Goal: Transaction & Acquisition: Obtain resource

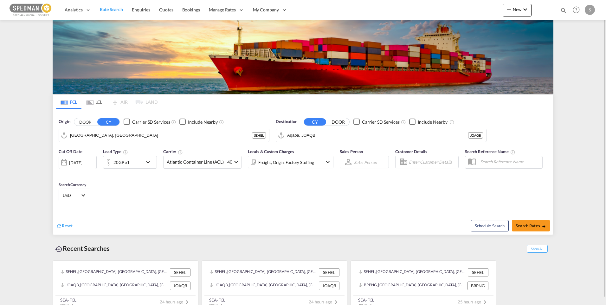
click at [151, 164] on md-icon "icon-chevron-down" at bounding box center [149, 162] width 11 height 8
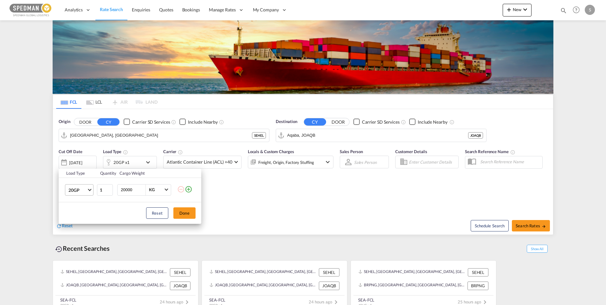
click at [91, 189] on span "Choose: \a20GP" at bounding box center [89, 188] width 3 height 3
drag, startPoint x: 79, startPoint y: 219, endPoint x: 84, endPoint y: 220, distance: 5.7
click at [79, 219] on div "40HC" at bounding box center [74, 220] width 12 height 6
click at [186, 215] on button "Done" at bounding box center [184, 212] width 22 height 11
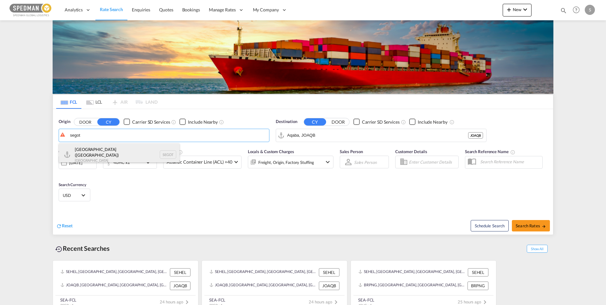
click at [130, 155] on div "[GEOGRAPHIC_DATA] ([GEOGRAPHIC_DATA]) [GEOGRAPHIC_DATA] SEGOT" at bounding box center [119, 154] width 120 height 23
type input "[GEOGRAPHIC_DATA] ([GEOGRAPHIC_DATA]), [GEOGRAPHIC_DATA]"
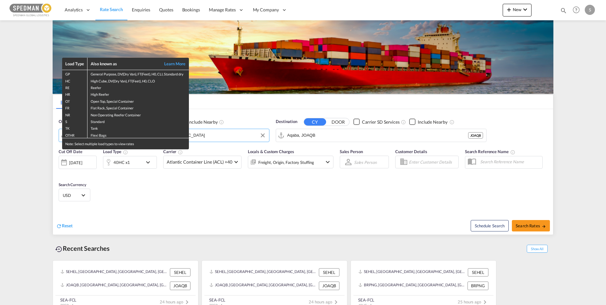
click at [182, 212] on div "Load Type Also known as Learn More GP General Purpose, DV(Dry Van), FT(Feet), H…" at bounding box center [303, 152] width 606 height 305
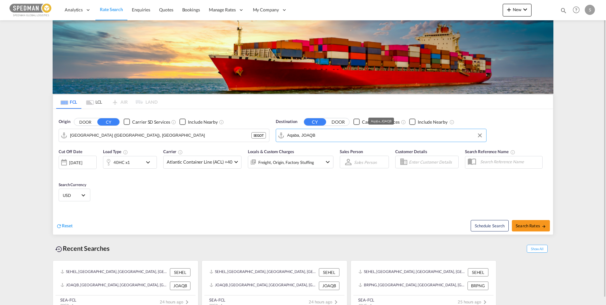
drag, startPoint x: 287, startPoint y: 137, endPoint x: 326, endPoint y: 135, distance: 39.3
click at [326, 135] on input "Aqaba, JOAQB" at bounding box center [385, 136] width 196 height 10
drag, startPoint x: 328, startPoint y: 135, endPoint x: 269, endPoint y: 135, distance: 59.6
click at [269, 135] on div "Origin DOOR CY Carrier SD Services Include Nearby [GEOGRAPHIC_DATA] ([GEOGRAPHI…" at bounding box center [303, 127] width 500 height 36
click at [312, 152] on div "Ajman United Arab Emirates AEAJM" at bounding box center [336, 152] width 120 height 19
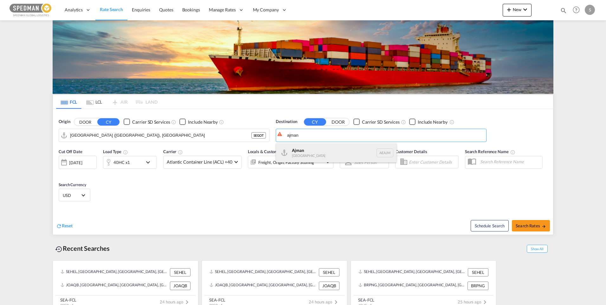
type input "Ajman, AEAJM"
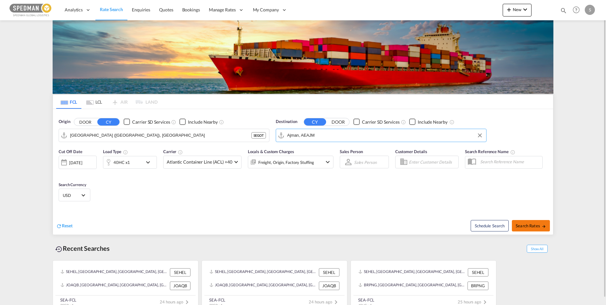
click at [534, 224] on span "Search Rates" at bounding box center [530, 225] width 30 height 5
type input "SEGOT to AEAJM / 8 Oct 2025"
drag, startPoint x: 131, startPoint y: 136, endPoint x: 45, endPoint y: 136, distance: 85.5
click at [45, 136] on md-content "Analytics Dashboard Rate Search Enquiries Quotes Bookings" at bounding box center [303, 152] width 606 height 305
drag, startPoint x: 119, startPoint y: 137, endPoint x: 53, endPoint y: 136, distance: 65.9
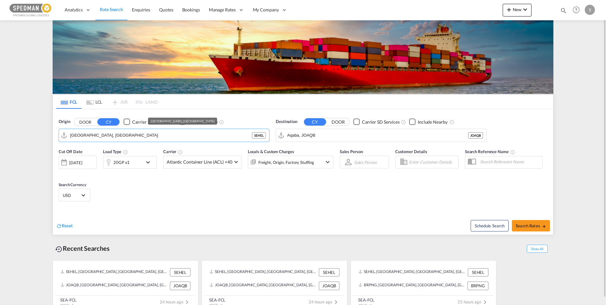
click at [53, 136] on div "Origin DOOR CY Carrier SD Services Include Nearby [GEOGRAPHIC_DATA], [GEOGRAPHI…" at bounding box center [303, 127] width 500 height 36
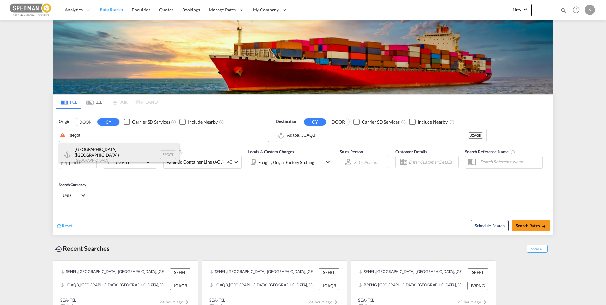
click at [96, 154] on div "[GEOGRAPHIC_DATA] ([GEOGRAPHIC_DATA]) [GEOGRAPHIC_DATA] SEGOT" at bounding box center [119, 154] width 120 height 23
type input "[GEOGRAPHIC_DATA] ([GEOGRAPHIC_DATA]), [GEOGRAPHIC_DATA]"
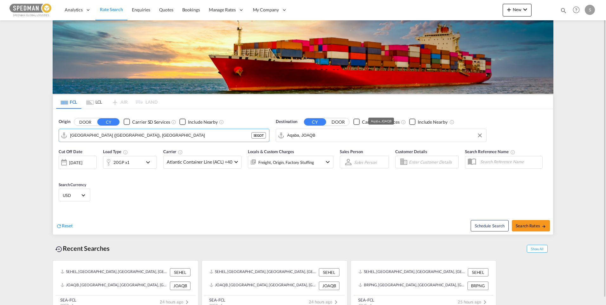
click at [375, 136] on input "Aqaba, JOAQB" at bounding box center [385, 136] width 196 height 10
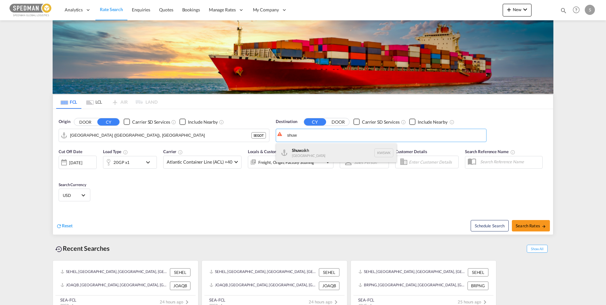
click at [328, 149] on div "Shuw aikh [GEOGRAPHIC_DATA] KWSWK" at bounding box center [336, 152] width 120 height 19
type input "Shuwaikh, KWSWK"
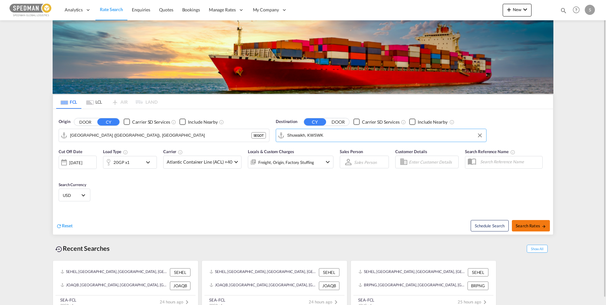
click at [532, 224] on span "Search Rates" at bounding box center [530, 225] width 30 height 5
type input "SEGOT to KWSWK / [DATE]"
